Goal: Information Seeking & Learning: Check status

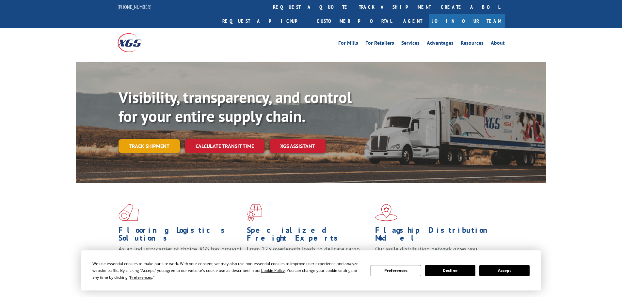
click at [161, 139] on link "Track shipment" at bounding box center [149, 146] width 61 height 14
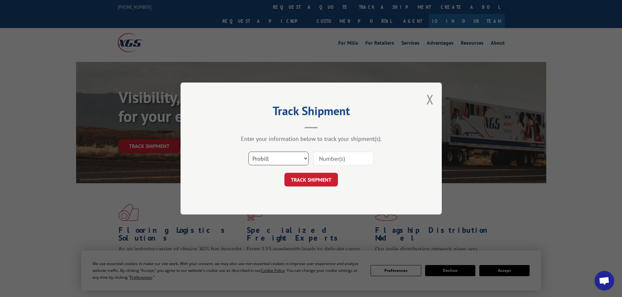
click at [304, 158] on select "Select category... Probill BOL PO" at bounding box center [278, 159] width 60 height 14
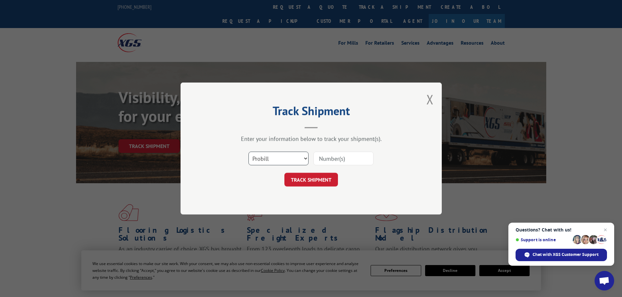
select select "po"
click at [248, 152] on select "Select category... Probill BOL PO" at bounding box center [278, 159] width 60 height 14
click at [333, 157] on input at bounding box center [343, 159] width 60 height 14
paste input "83509280"
type input "83509280"
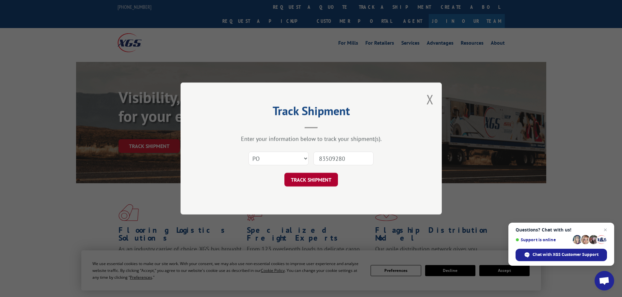
click at [319, 183] on button "TRACK SHIPMENT" at bounding box center [311, 180] width 54 height 14
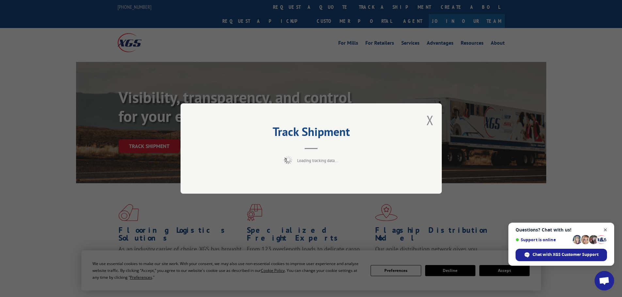
click at [605, 229] on span "Open chat" at bounding box center [605, 230] width 8 height 8
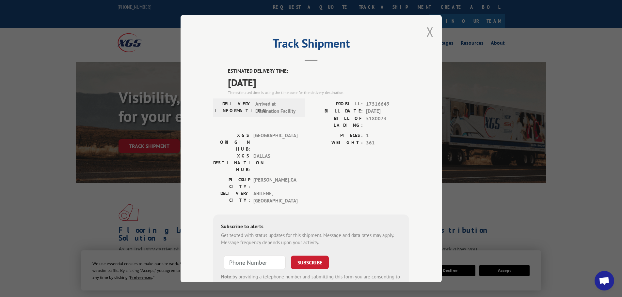
click at [427, 33] on button "Close modal" at bounding box center [429, 31] width 7 height 17
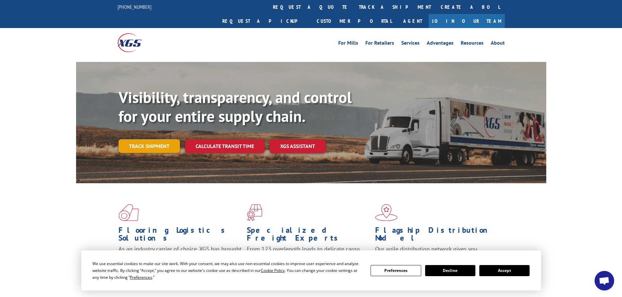
click at [139, 139] on link "Track shipment" at bounding box center [149, 146] width 61 height 14
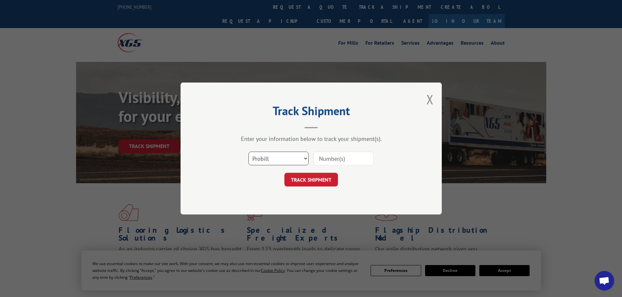
click at [294, 156] on select "Select category... Probill BOL PO" at bounding box center [278, 159] width 60 height 14
select select "po"
click at [248, 152] on select "Select category... Probill BOL PO" at bounding box center [278, 159] width 60 height 14
click at [340, 161] on input at bounding box center [343, 159] width 60 height 14
paste input "83509330"
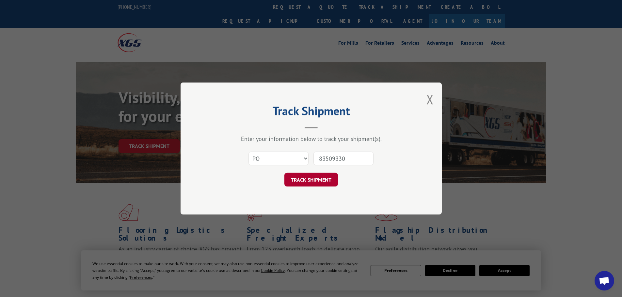
type input "83509330"
click at [308, 179] on button "TRACK SHIPMENT" at bounding box center [311, 180] width 54 height 14
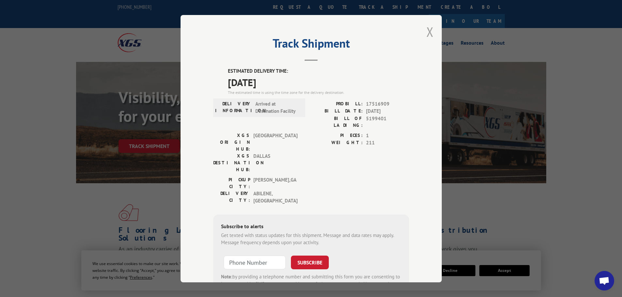
click at [428, 32] on button "Close modal" at bounding box center [429, 31] width 7 height 17
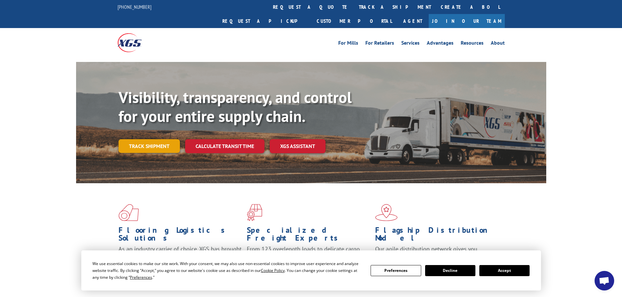
click at [164, 139] on link "Track shipment" at bounding box center [149, 146] width 61 height 14
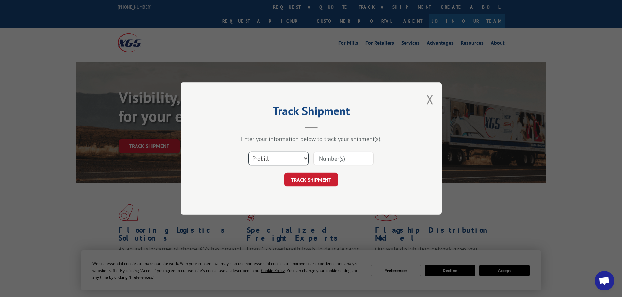
click at [299, 158] on select "Select category... Probill BOL PO" at bounding box center [278, 159] width 60 height 14
select select "bol"
click at [248, 152] on select "Select category... Probill BOL PO" at bounding box center [278, 159] width 60 height 14
click at [333, 159] on input at bounding box center [343, 159] width 60 height 14
paste input "5199401"
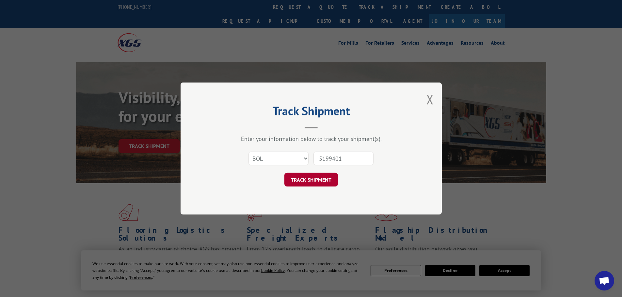
type input "5199401"
click at [315, 180] on button "TRACK SHIPMENT" at bounding box center [311, 180] width 54 height 14
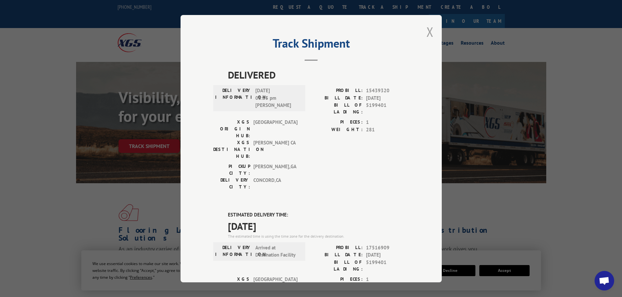
click at [428, 31] on button "Close modal" at bounding box center [429, 31] width 7 height 17
